Goal: Leave review/rating: Leave review/rating

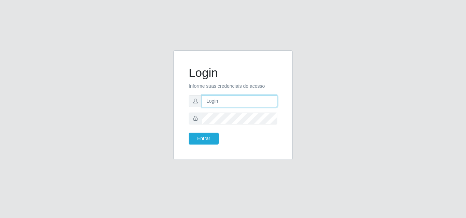
click at [223, 102] on input "text" at bounding box center [239, 101] width 75 height 12
type input "iris@saullus"
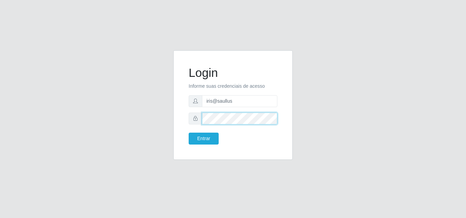
click at [188, 133] on button "Entrar" at bounding box center [203, 139] width 30 height 12
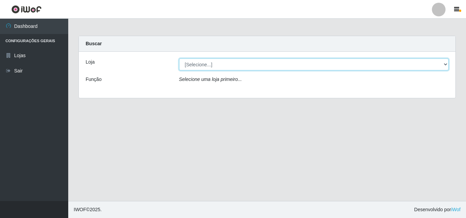
click at [207, 64] on select "[Selecione...] Saullus Supermercados" at bounding box center [314, 65] width 270 height 12
select select "423"
click at [179, 59] on select "[Selecione...] Saullus Supermercados" at bounding box center [314, 65] width 270 height 12
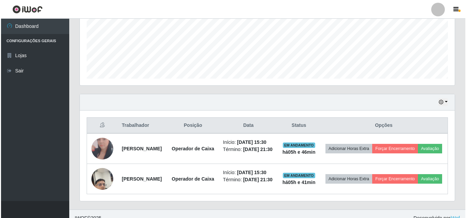
scroll to position [198, 0]
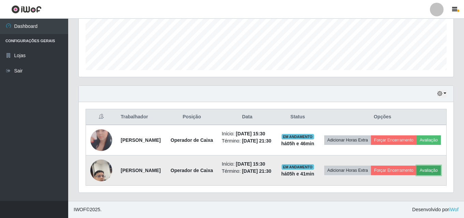
click at [416, 170] on button "Avaliação" at bounding box center [428, 171] width 24 height 10
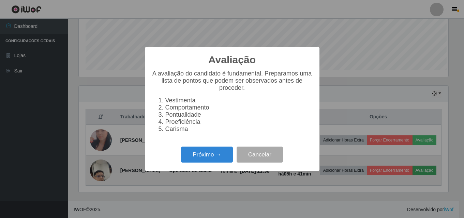
click at [393, 170] on div "Avaliação × A avaliação do candidato é fundamental. Preparamos uma lista de pon…" at bounding box center [232, 109] width 464 height 218
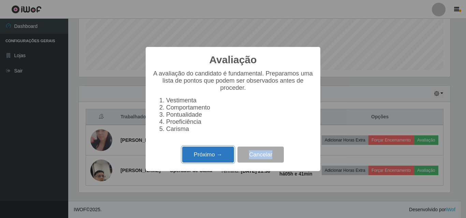
click at [196, 159] on button "Próximo →" at bounding box center [208, 155] width 52 height 16
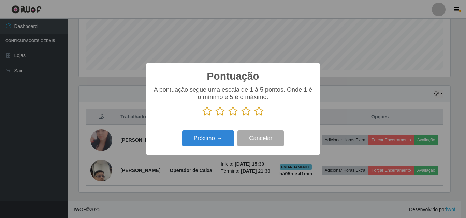
click at [196, 159] on div "Pontuação × A pontuação segue uma escala de 1 à 5 pontos. Onde 1 é o mínimo e 5…" at bounding box center [233, 109] width 466 height 218
click at [260, 111] on icon at bounding box center [259, 111] width 10 height 10
click at [254, 117] on input "radio" at bounding box center [254, 117] width 0 height 0
click at [260, 111] on icon at bounding box center [259, 111] width 10 height 10
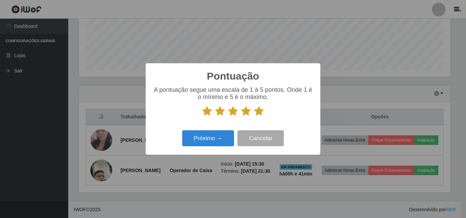
click at [254, 117] on input "radio" at bounding box center [254, 117] width 0 height 0
click at [212, 141] on button "Próximo →" at bounding box center [208, 139] width 52 height 16
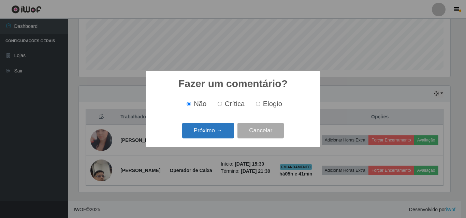
click at [212, 131] on button "Próximo →" at bounding box center [208, 131] width 52 height 16
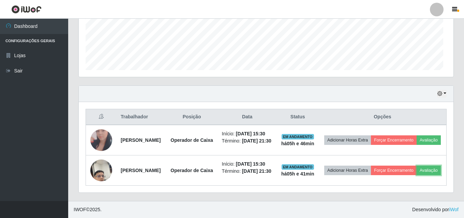
scroll to position [141, 375]
click at [416, 166] on button "Avaliação" at bounding box center [428, 171] width 24 height 10
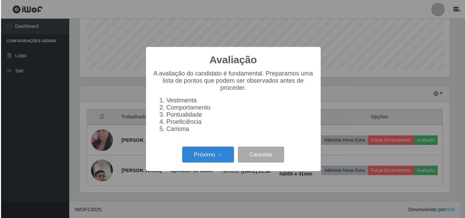
scroll to position [141, 371]
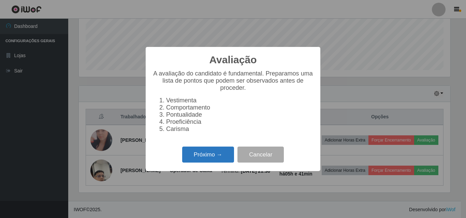
click at [218, 159] on button "Próximo →" at bounding box center [208, 155] width 52 height 16
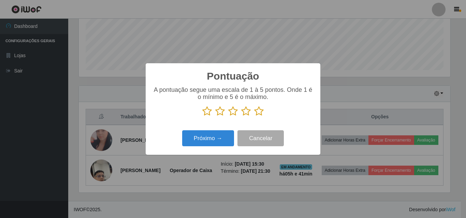
click at [258, 113] on icon at bounding box center [259, 111] width 10 height 10
click at [254, 117] on input "radio" at bounding box center [254, 117] width 0 height 0
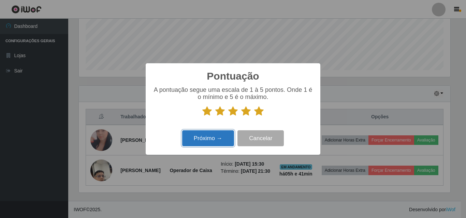
click at [209, 140] on button "Próximo →" at bounding box center [208, 139] width 52 height 16
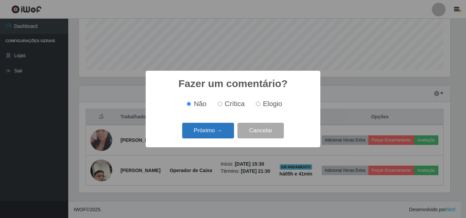
click at [209, 131] on button "Próximo →" at bounding box center [208, 131] width 52 height 16
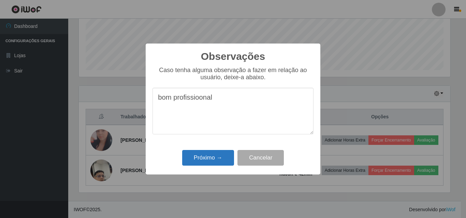
type textarea "bom profissioonal"
click at [217, 159] on button "Próximo →" at bounding box center [208, 158] width 52 height 16
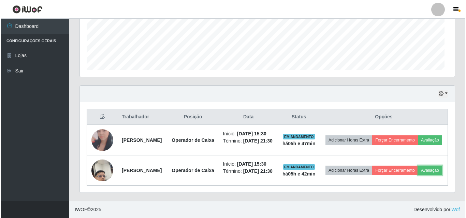
scroll to position [141, 375]
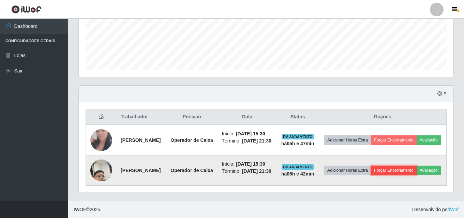
click at [416, 166] on button "Forçar Encerramento" at bounding box center [394, 171] width 46 height 10
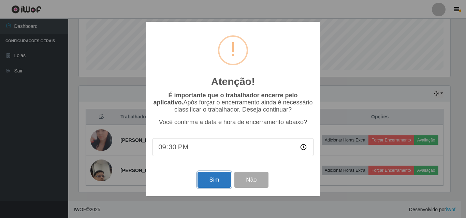
click at [208, 184] on button "Sim" at bounding box center [213, 180] width 33 height 16
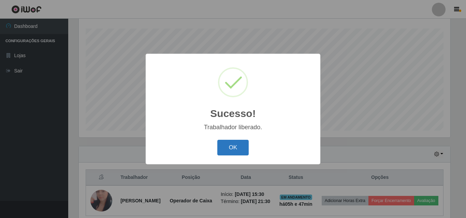
click at [235, 150] on button "OK" at bounding box center [233, 148] width 32 height 16
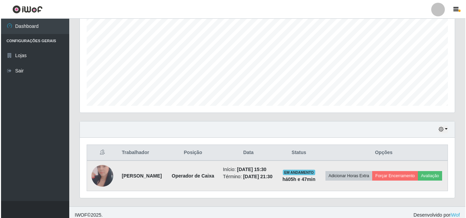
scroll to position [155, 0]
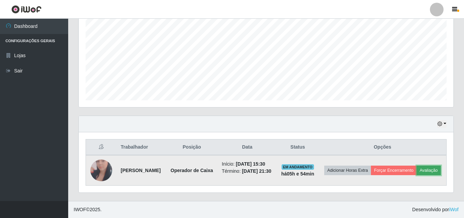
click at [416, 167] on button "Avaliação" at bounding box center [428, 171] width 24 height 10
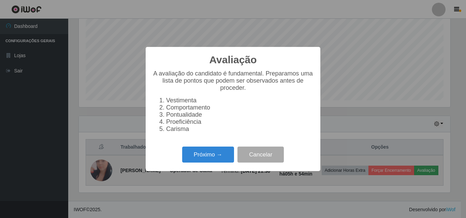
scroll to position [141, 371]
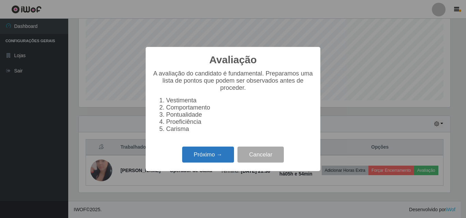
click at [209, 158] on button "Próximo →" at bounding box center [208, 155] width 52 height 16
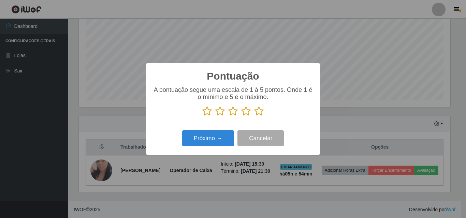
scroll to position [340666, 340437]
click at [260, 112] on icon at bounding box center [259, 111] width 10 height 10
click at [254, 117] on input "radio" at bounding box center [254, 117] width 0 height 0
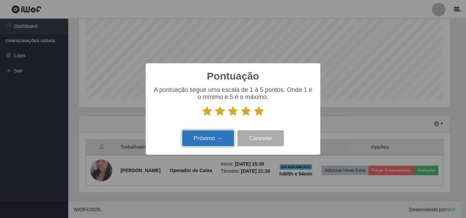
click at [218, 141] on button "Próximo →" at bounding box center [208, 139] width 52 height 16
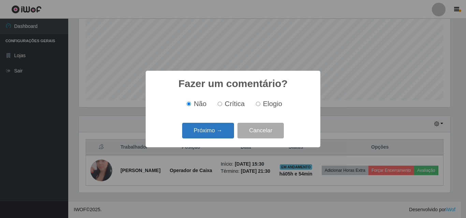
click at [212, 130] on button "Próximo →" at bounding box center [208, 131] width 52 height 16
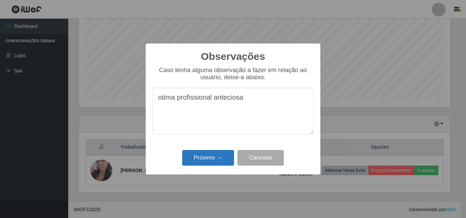
type textarea "otima profissional anteciosa"
click at [215, 159] on button "Próximo →" at bounding box center [208, 158] width 52 height 16
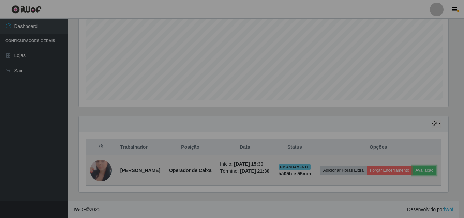
scroll to position [141, 375]
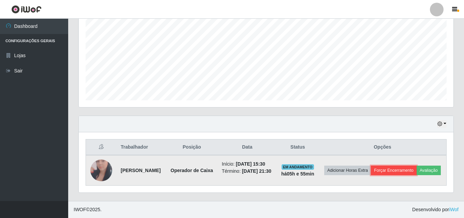
click at [402, 166] on button "Forçar Encerramento" at bounding box center [394, 171] width 46 height 10
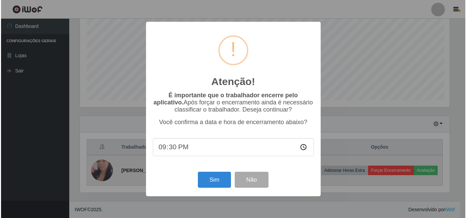
scroll to position [141, 371]
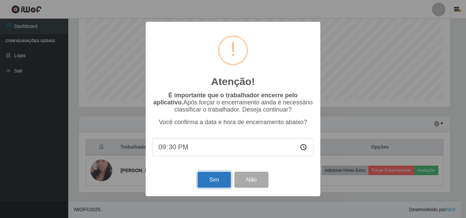
click at [210, 185] on button "Sim" at bounding box center [213, 180] width 33 height 16
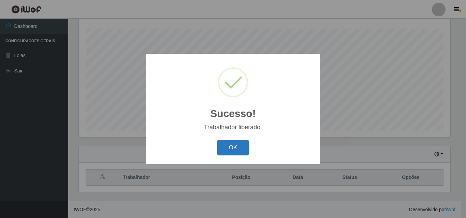
click at [225, 150] on button "OK" at bounding box center [233, 148] width 32 height 16
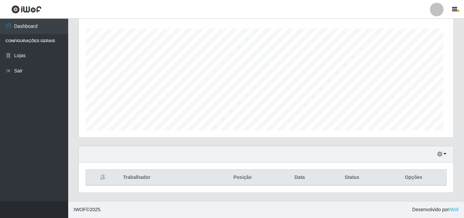
scroll to position [141, 375]
